Goal: Task Accomplishment & Management: Manage account settings

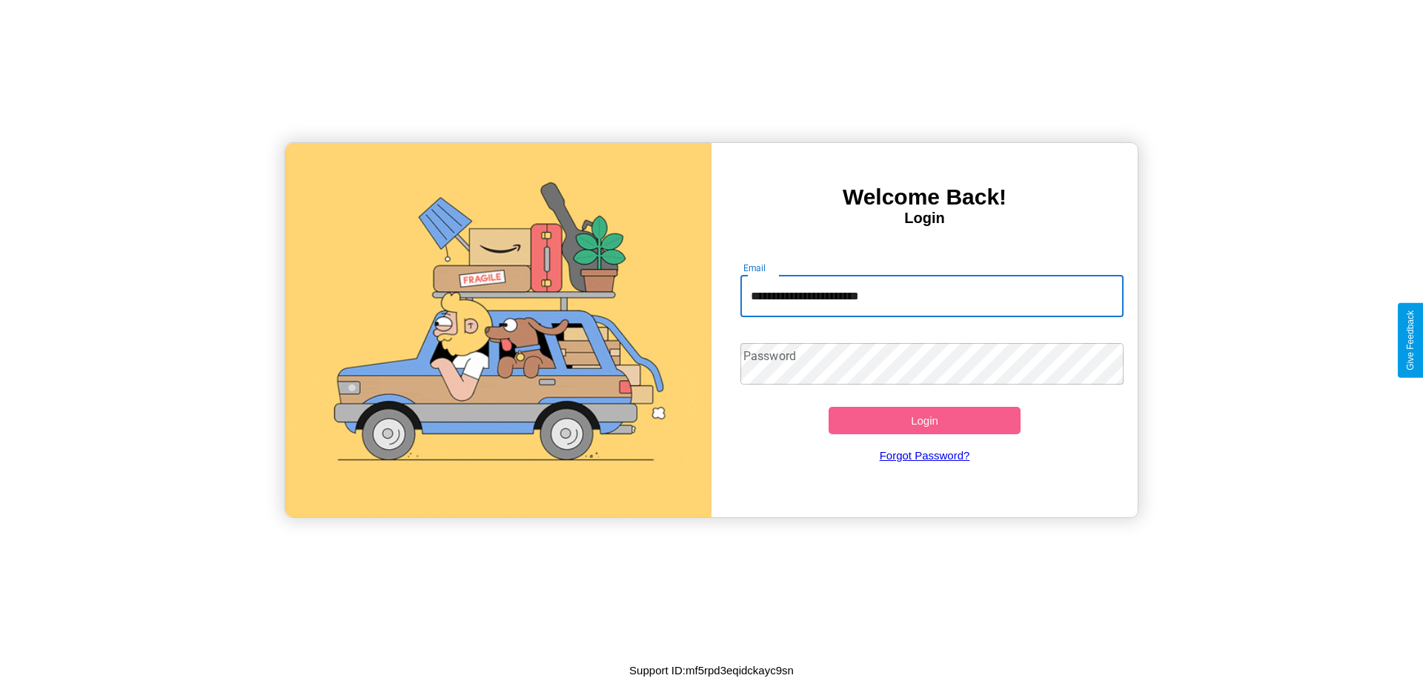
type input "**********"
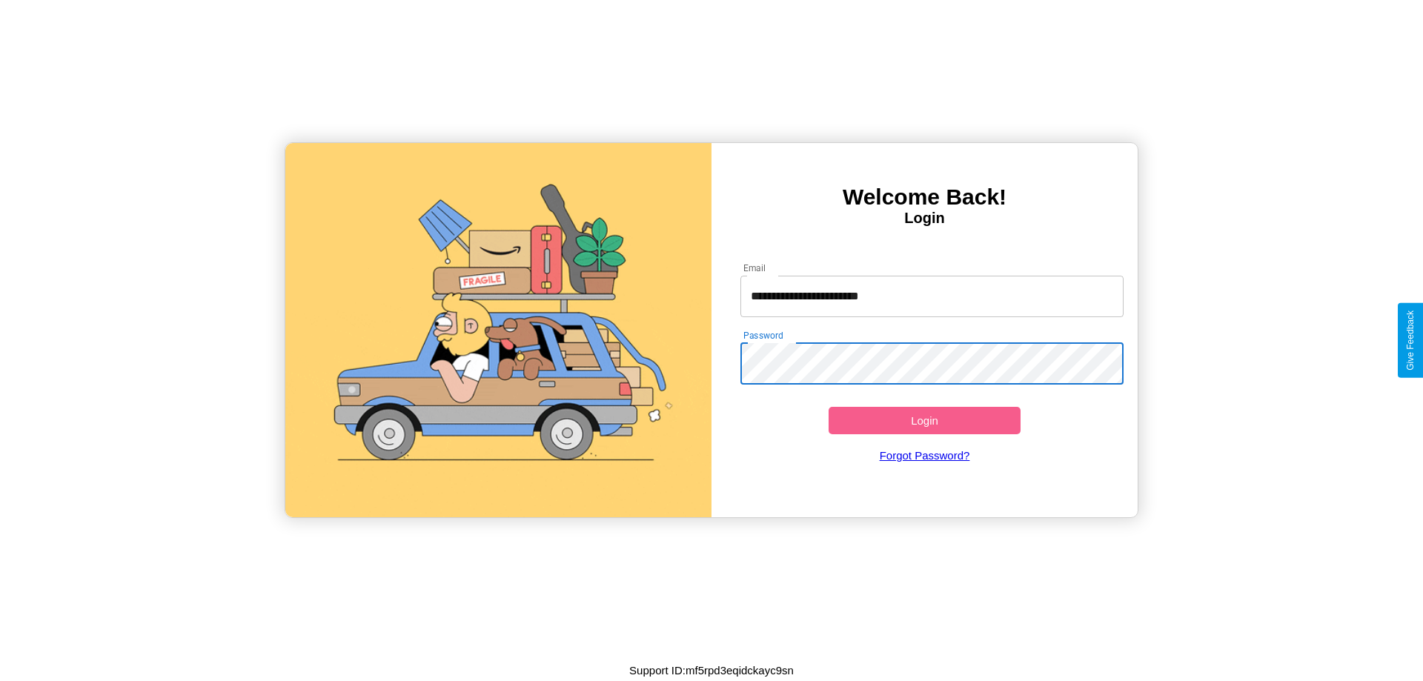
click at [924, 420] on button "Login" at bounding box center [925, 420] width 192 height 27
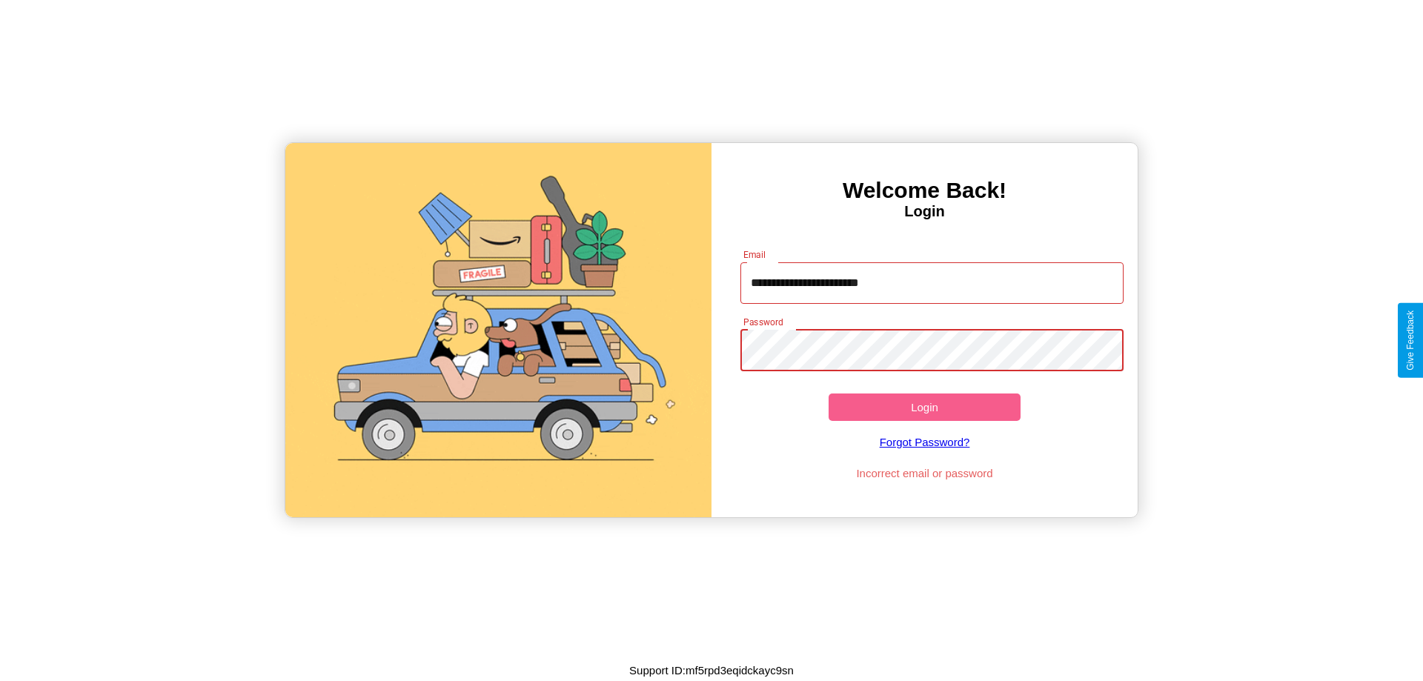
click at [924, 407] on button "Login" at bounding box center [925, 407] width 192 height 27
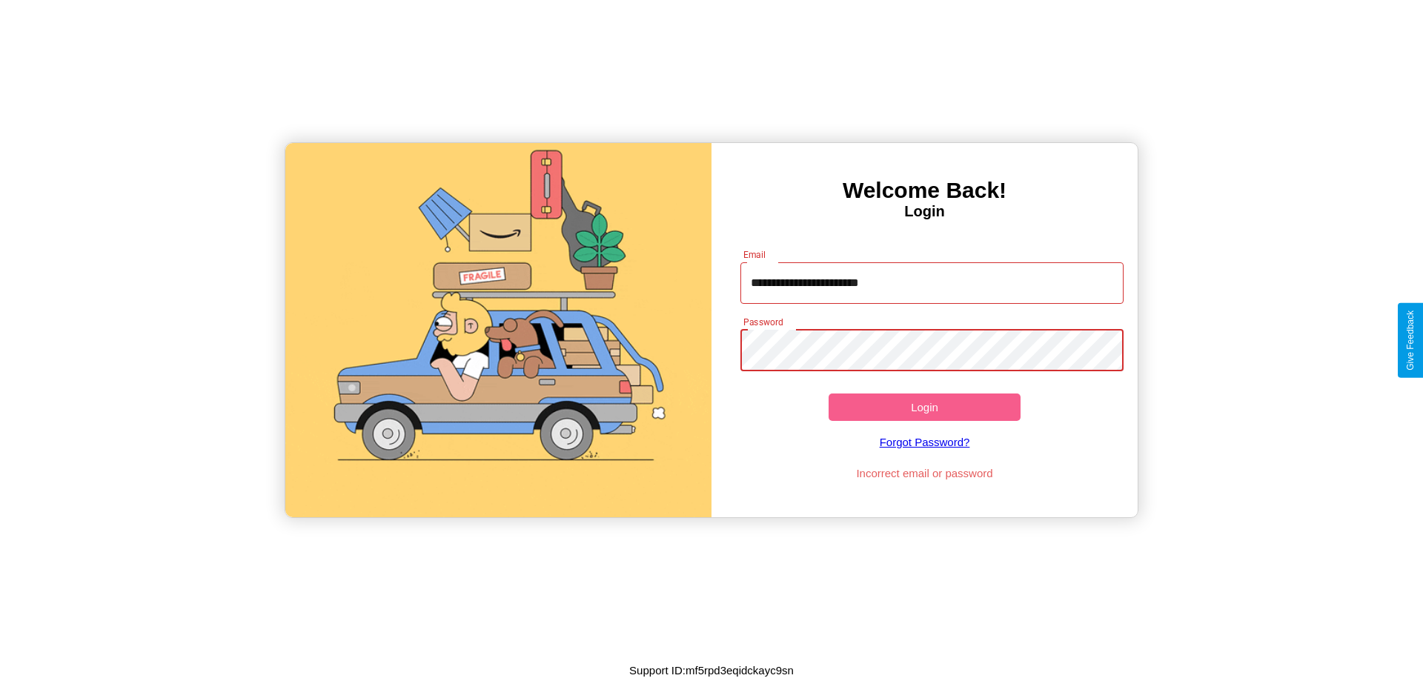
click at [924, 407] on button "Login" at bounding box center [925, 407] width 192 height 27
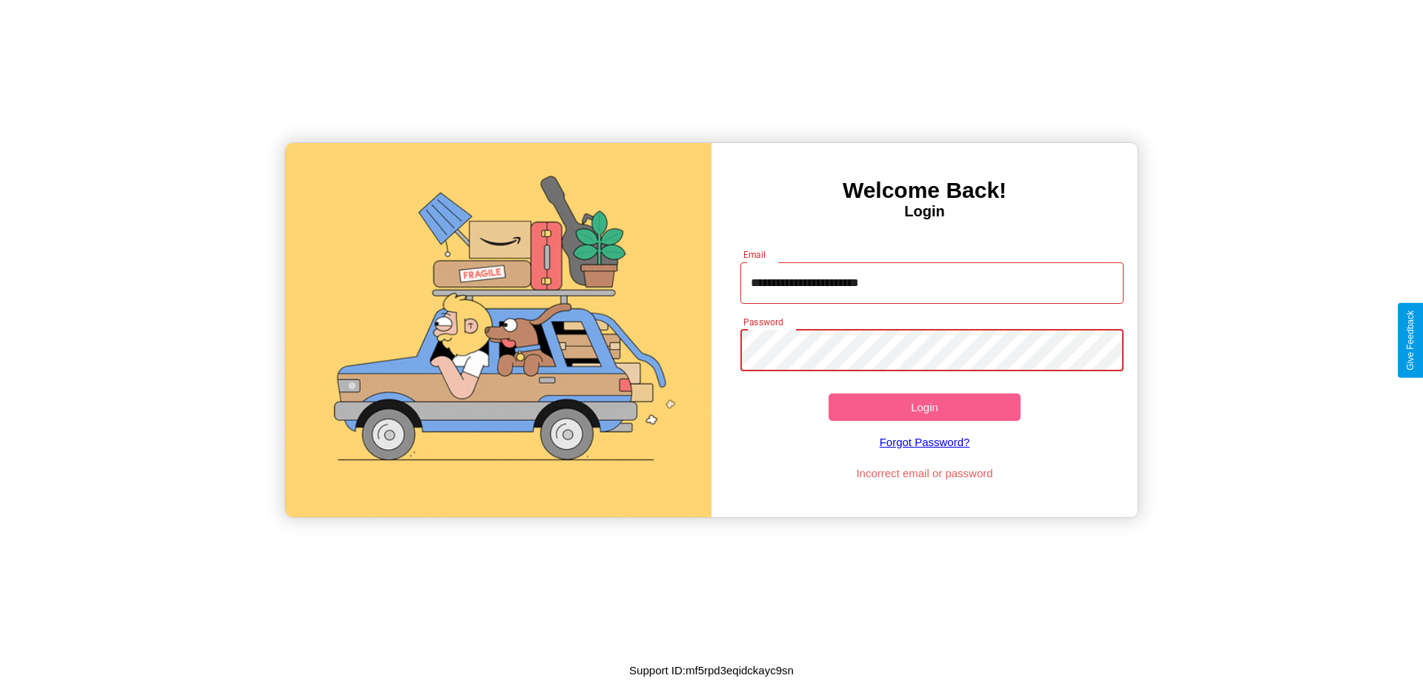
click at [924, 407] on button "Login" at bounding box center [925, 407] width 192 height 27
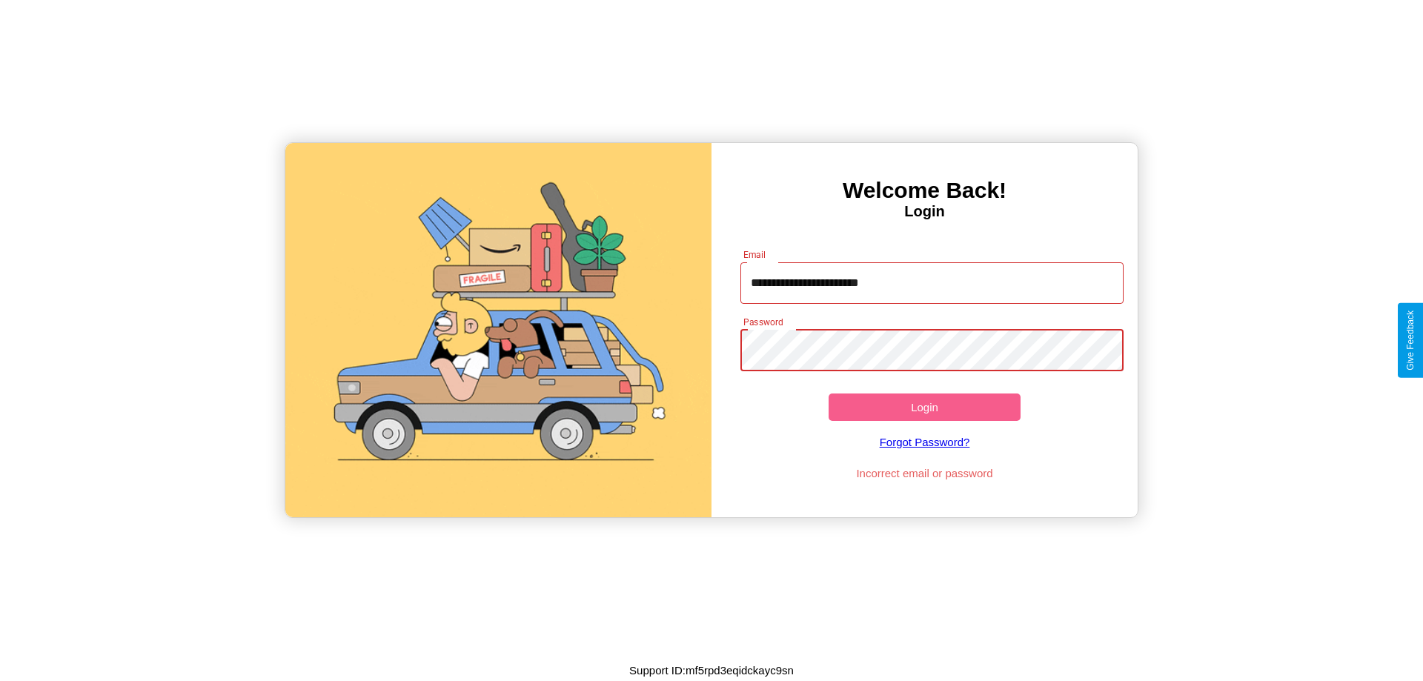
click at [924, 407] on button "Login" at bounding box center [925, 407] width 192 height 27
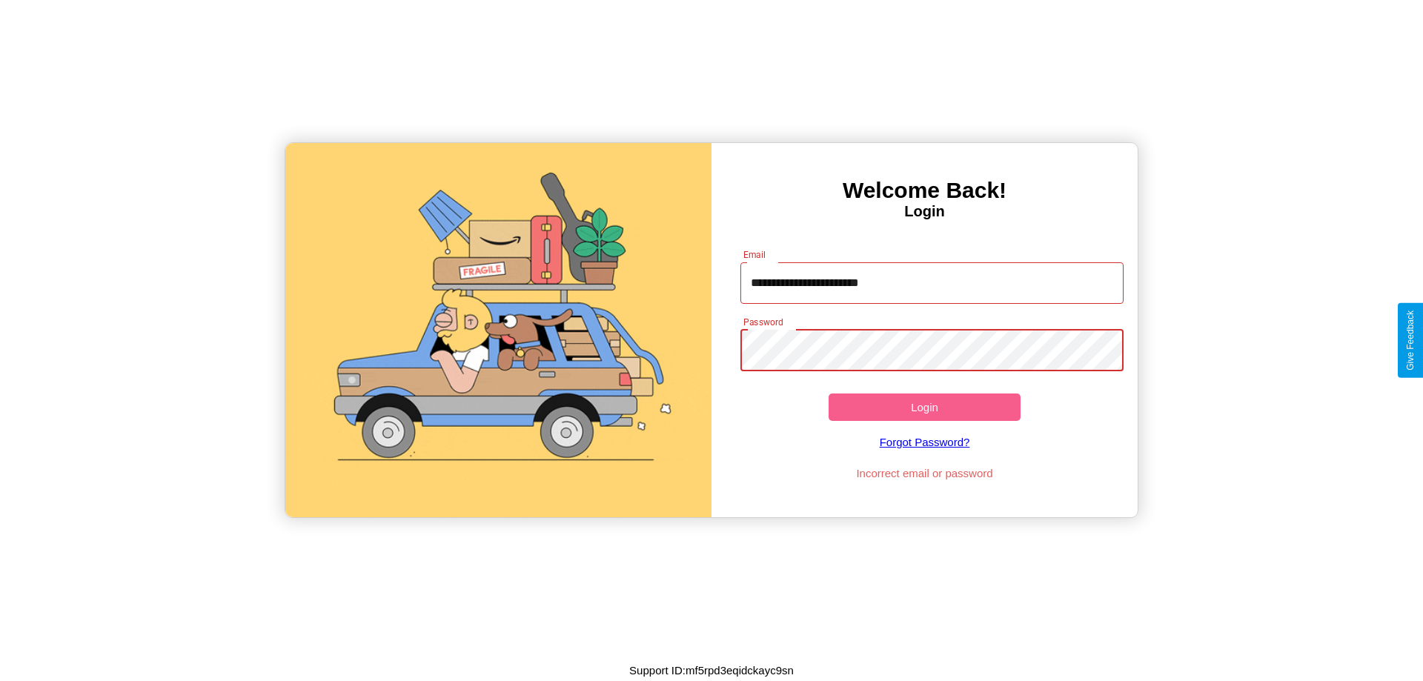
click at [924, 407] on button "Login" at bounding box center [925, 407] width 192 height 27
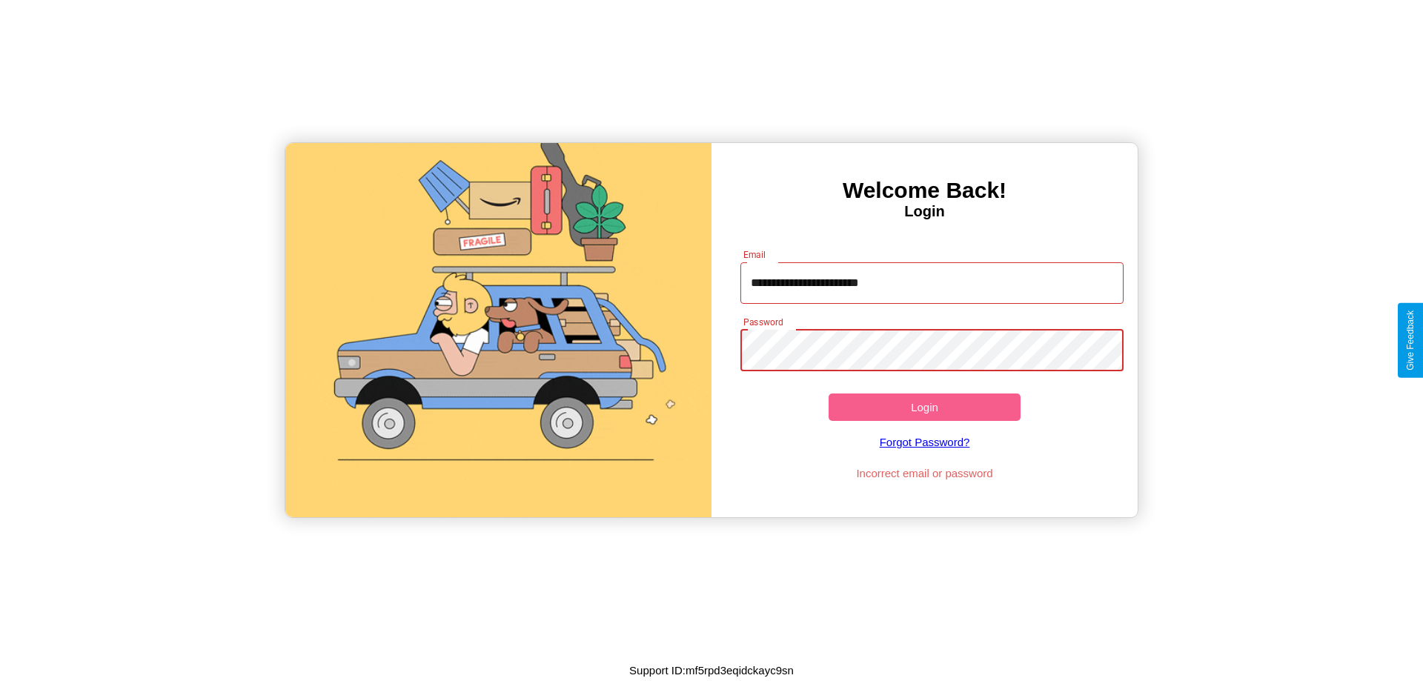
click at [924, 407] on button "Login" at bounding box center [925, 407] width 192 height 27
